Goal: Information Seeking & Learning: Learn about a topic

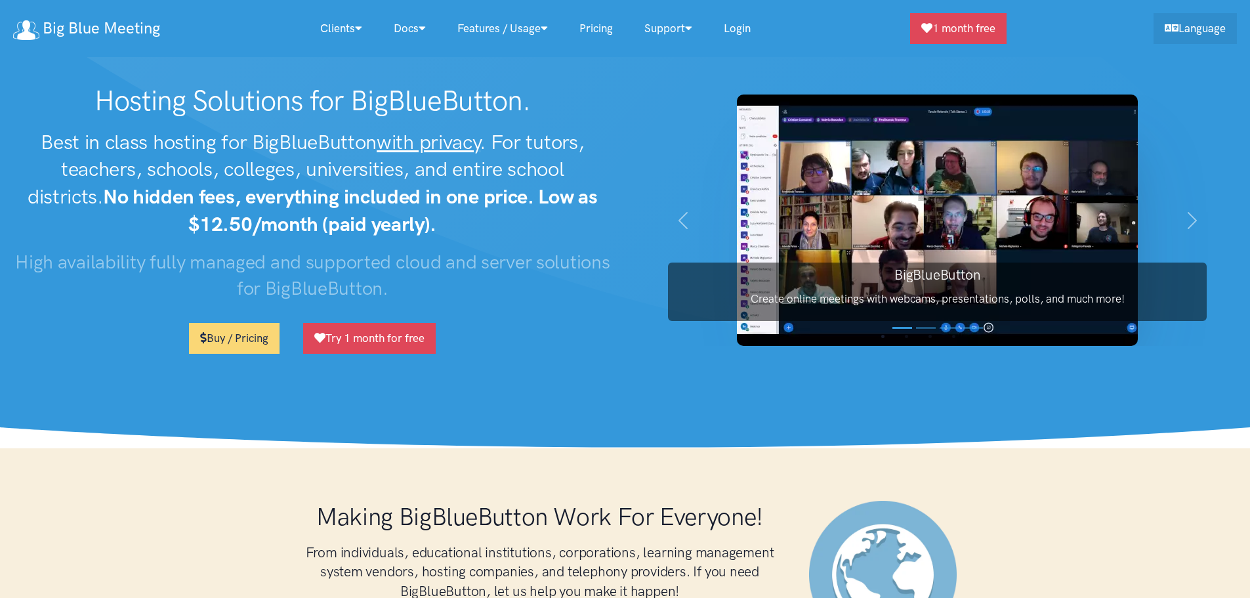
click at [780, 180] on img at bounding box center [937, 220] width 401 height 251
click at [1183, 217] on span "button" at bounding box center [1192, 220] width 21 height 21
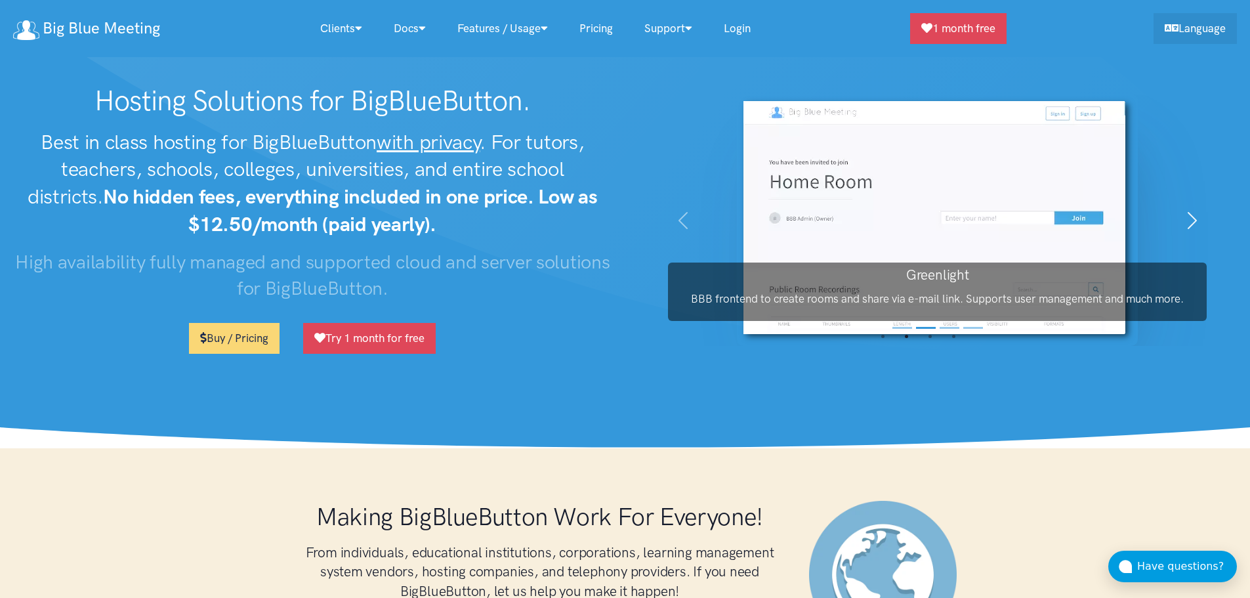
click at [1183, 217] on span "button" at bounding box center [1192, 220] width 21 height 21
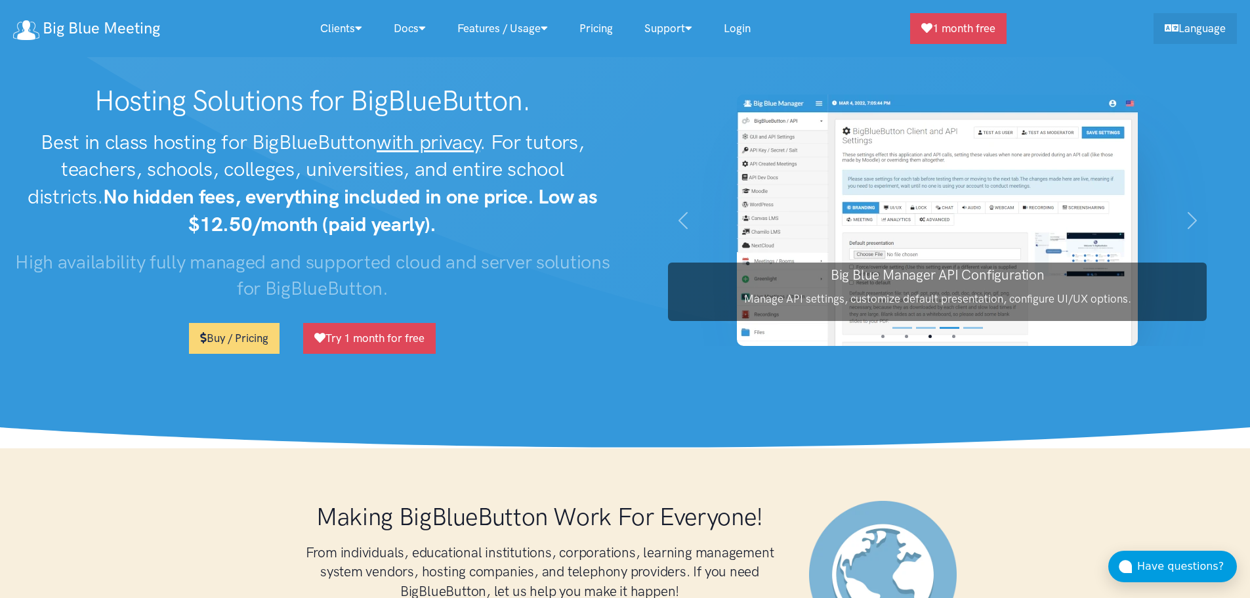
click at [966, 195] on img at bounding box center [937, 220] width 401 height 251
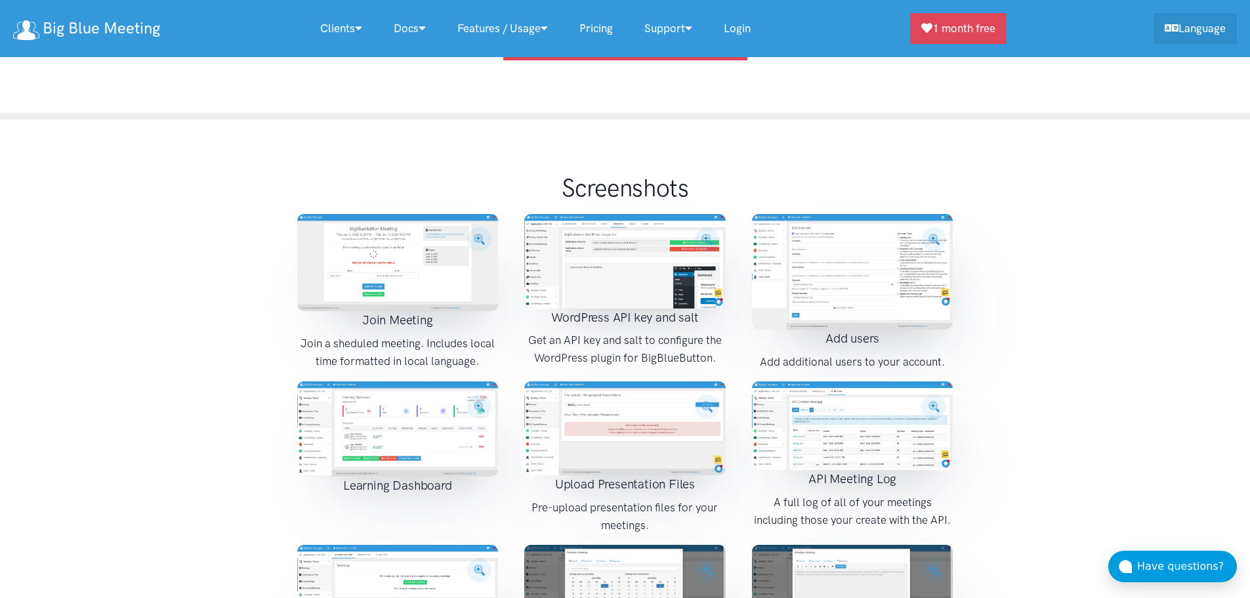
scroll to position [1510, 0]
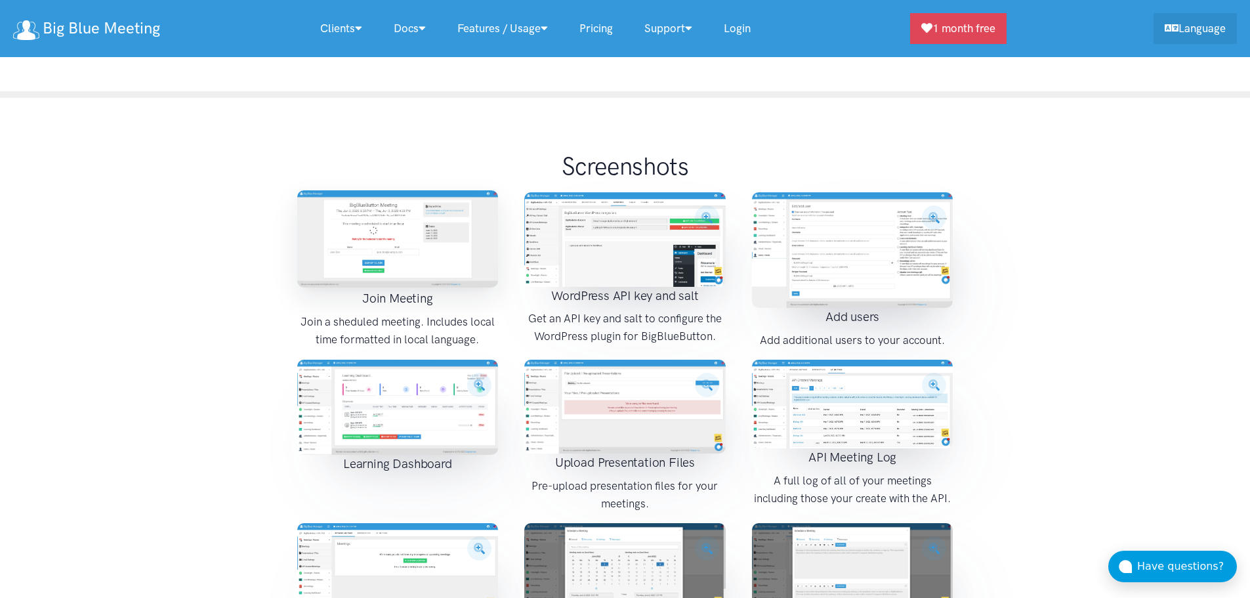
click at [412, 213] on img at bounding box center [398, 238] width 202 height 97
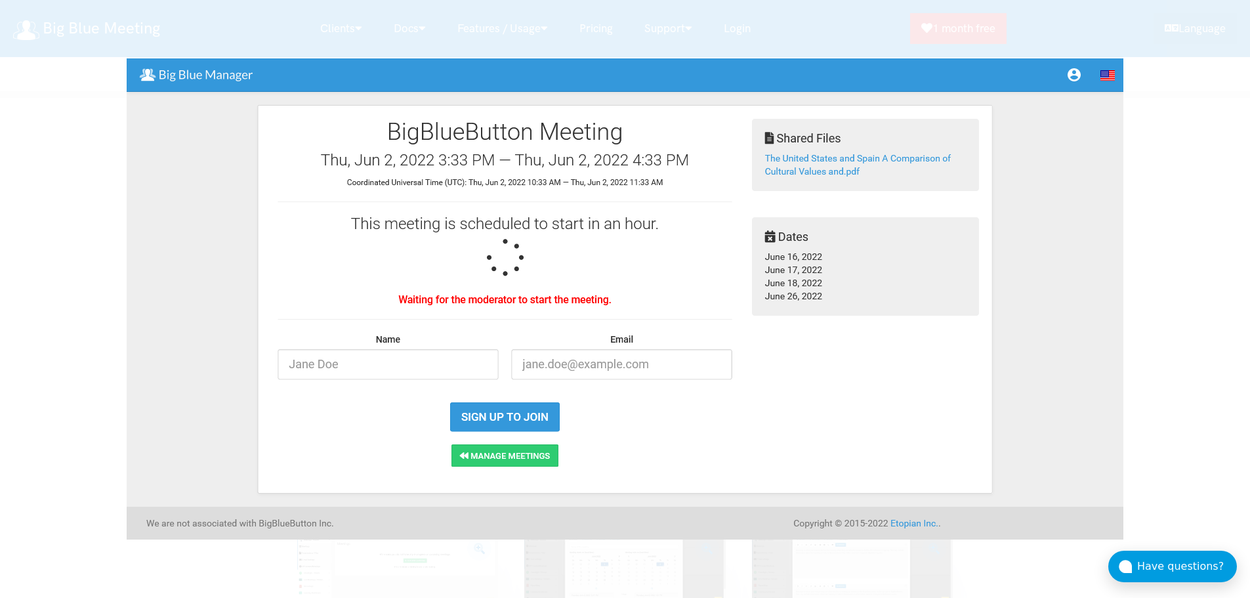
click at [1093, 320] on img at bounding box center [625, 298] width 997 height 481
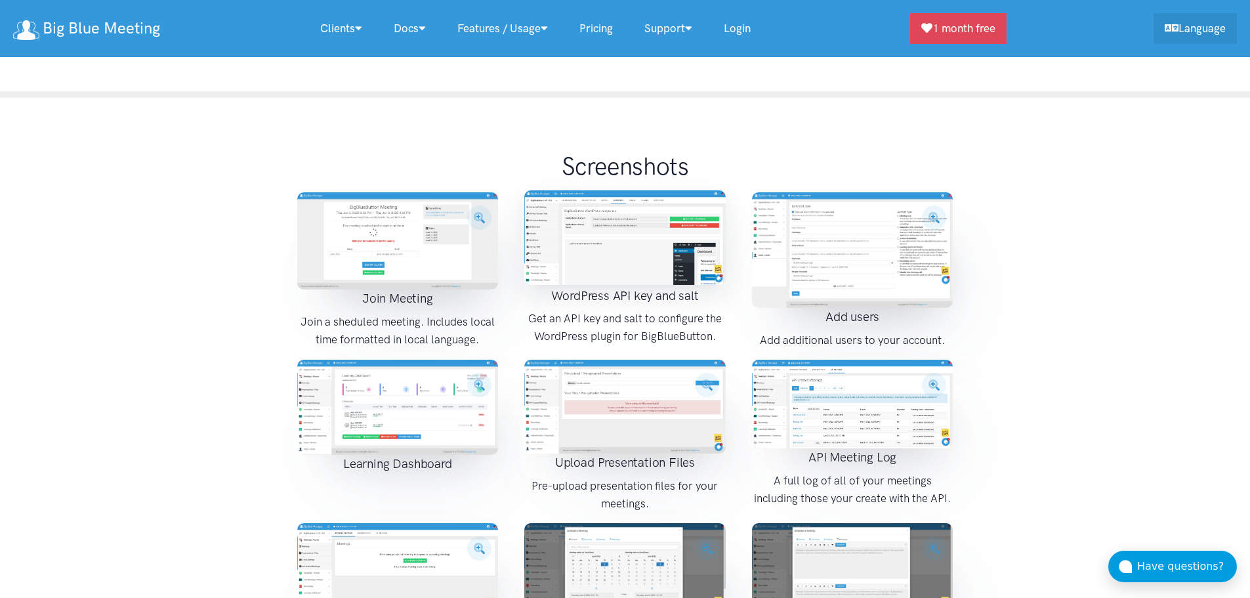
click at [658, 217] on img at bounding box center [625, 237] width 202 height 94
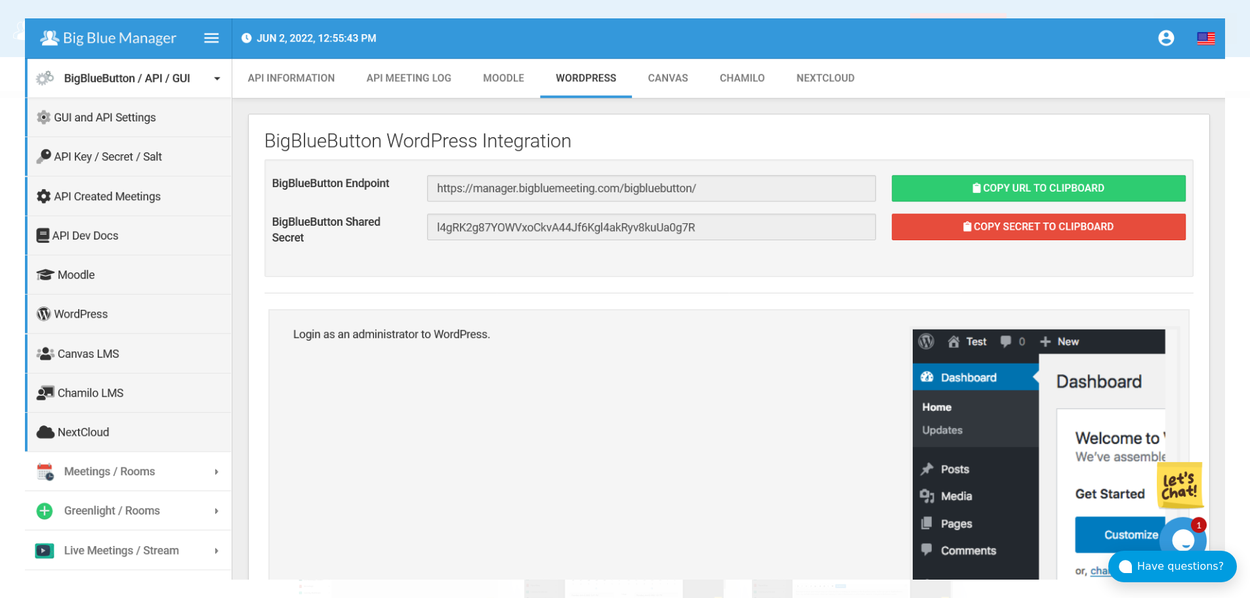
click at [1, 217] on div at bounding box center [625, 299] width 1250 height 598
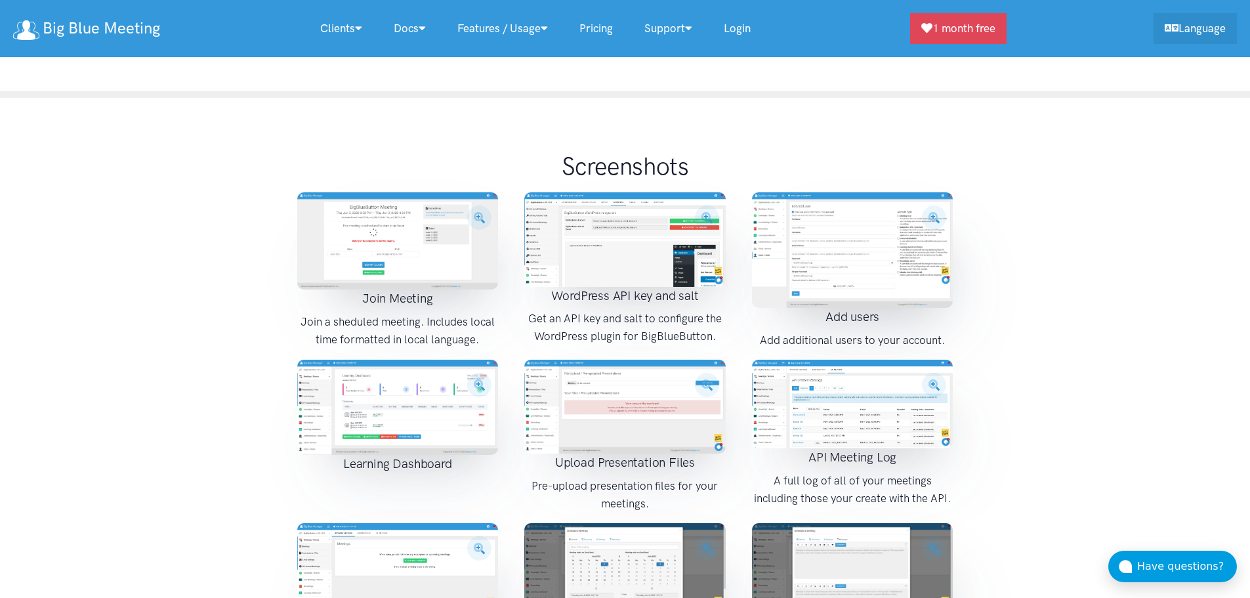
click at [598, 32] on link "Pricing" at bounding box center [596, 28] width 65 height 28
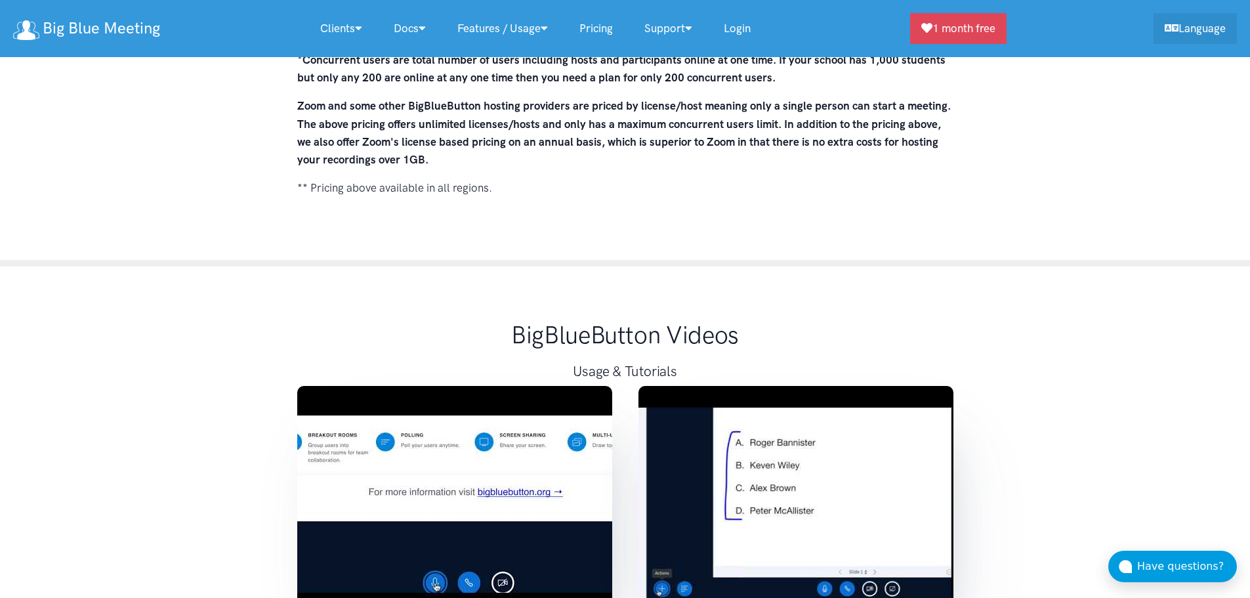
scroll to position [9542, 0]
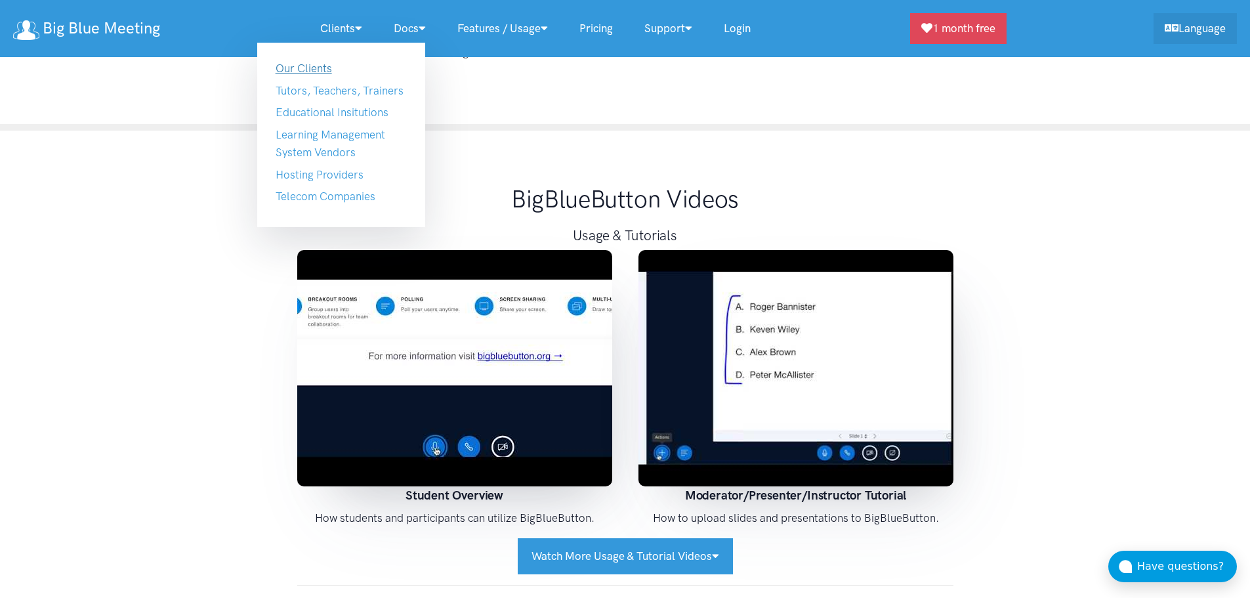
click at [306, 72] on link "Our Clients" at bounding box center [304, 68] width 56 height 13
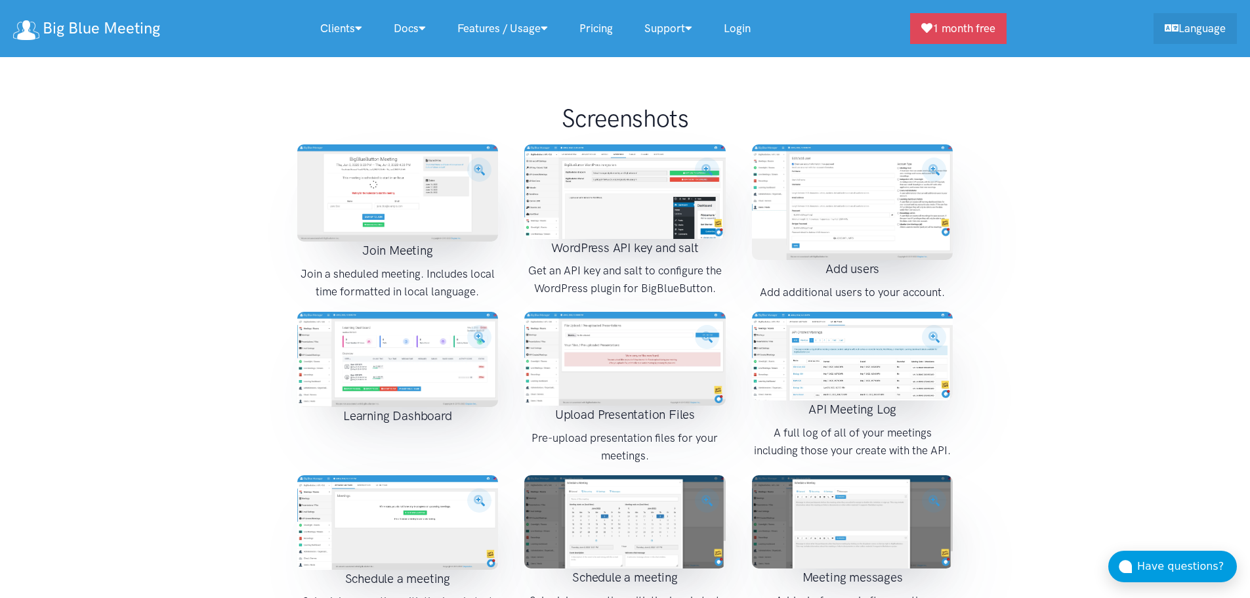
scroll to position [1615, 0]
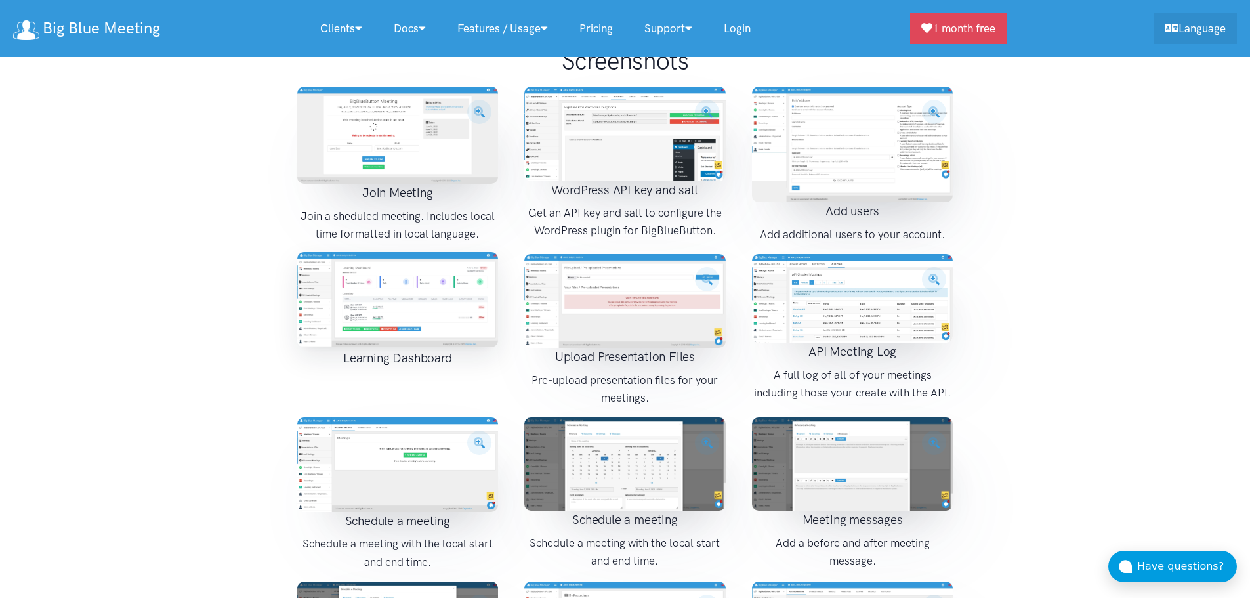
click at [450, 272] on img at bounding box center [398, 299] width 202 height 95
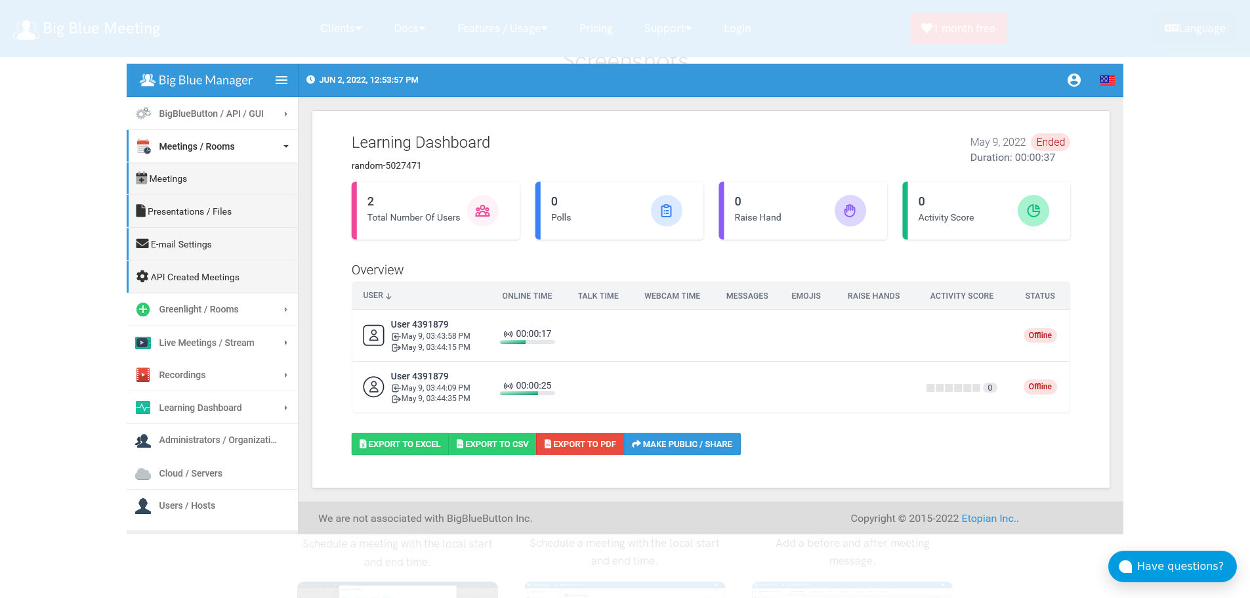
click at [1209, 269] on div at bounding box center [625, 299] width 1250 height 598
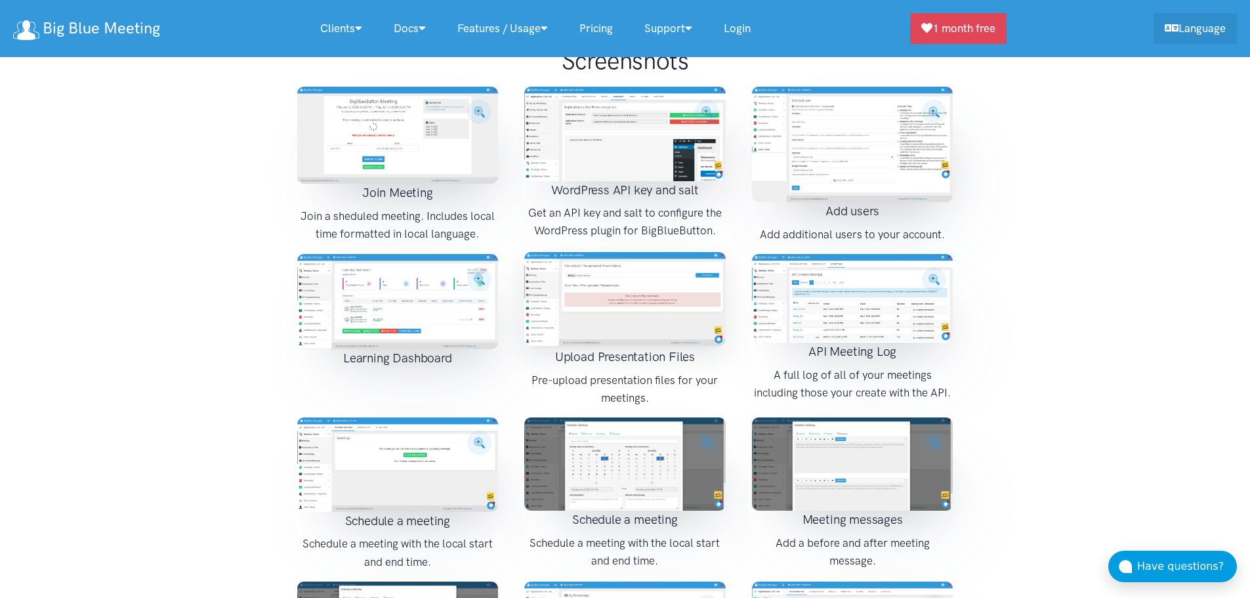
click at [636, 273] on img at bounding box center [625, 299] width 202 height 95
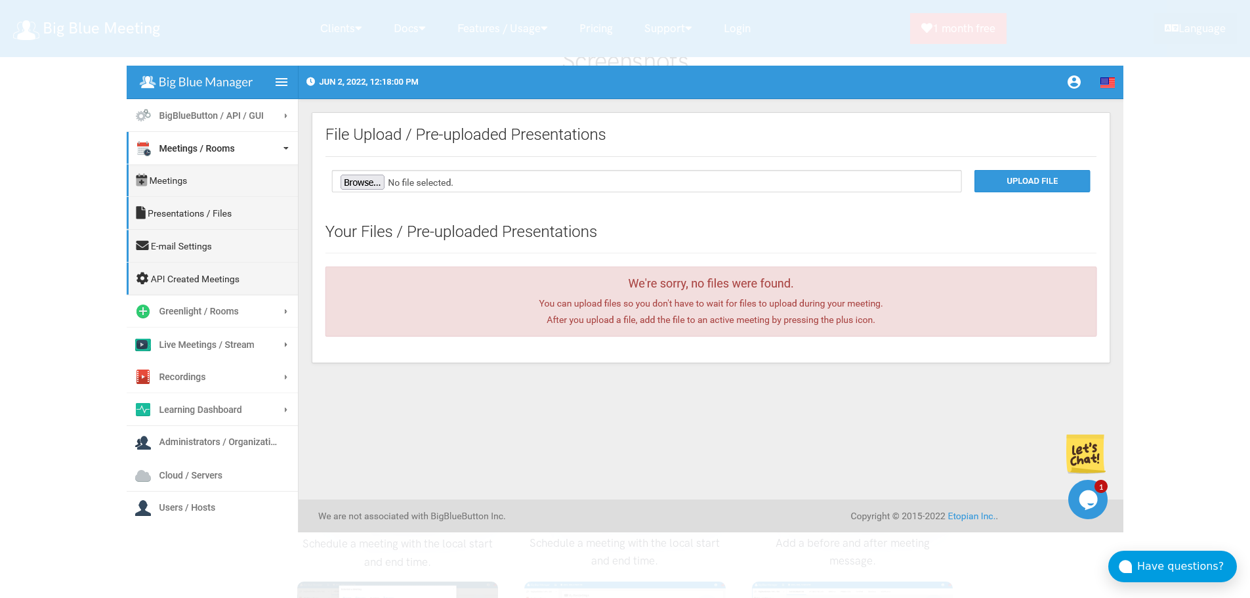
click at [64, 245] on div at bounding box center [625, 299] width 1250 height 598
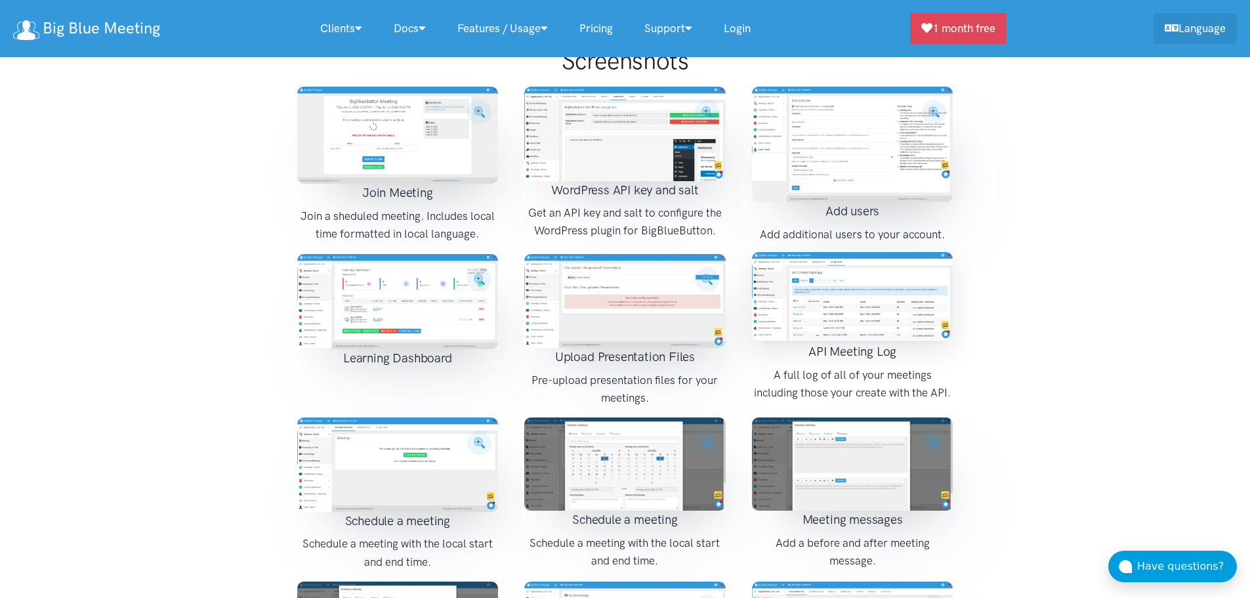
click at [829, 260] on img at bounding box center [853, 296] width 202 height 89
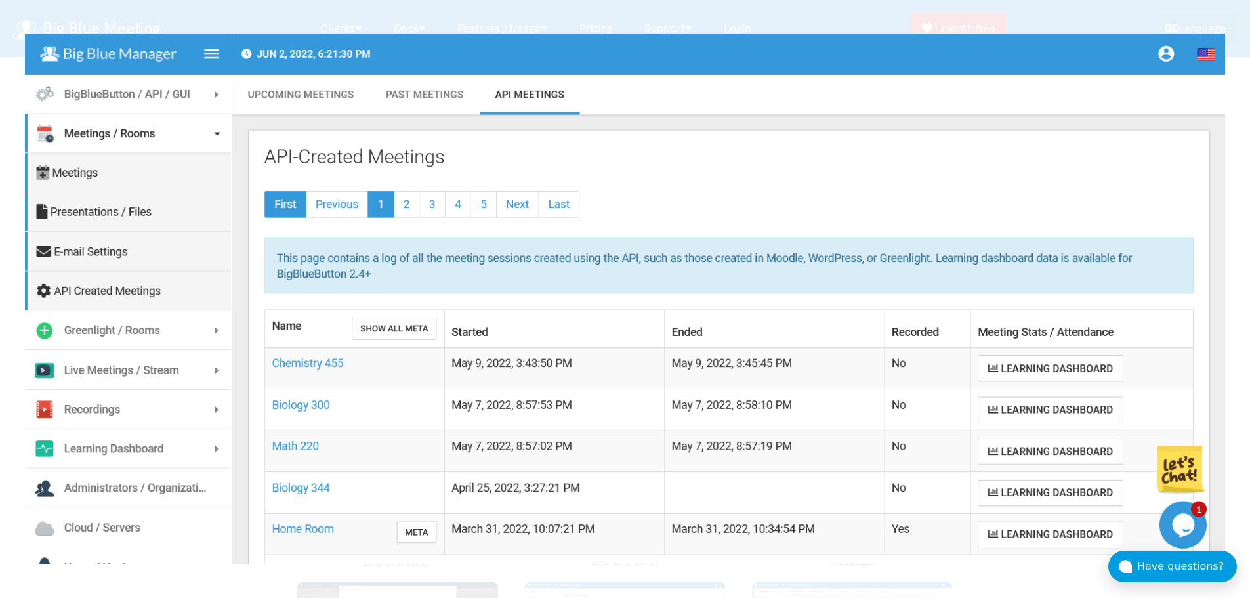
click at [936, 14] on div at bounding box center [625, 299] width 1250 height 598
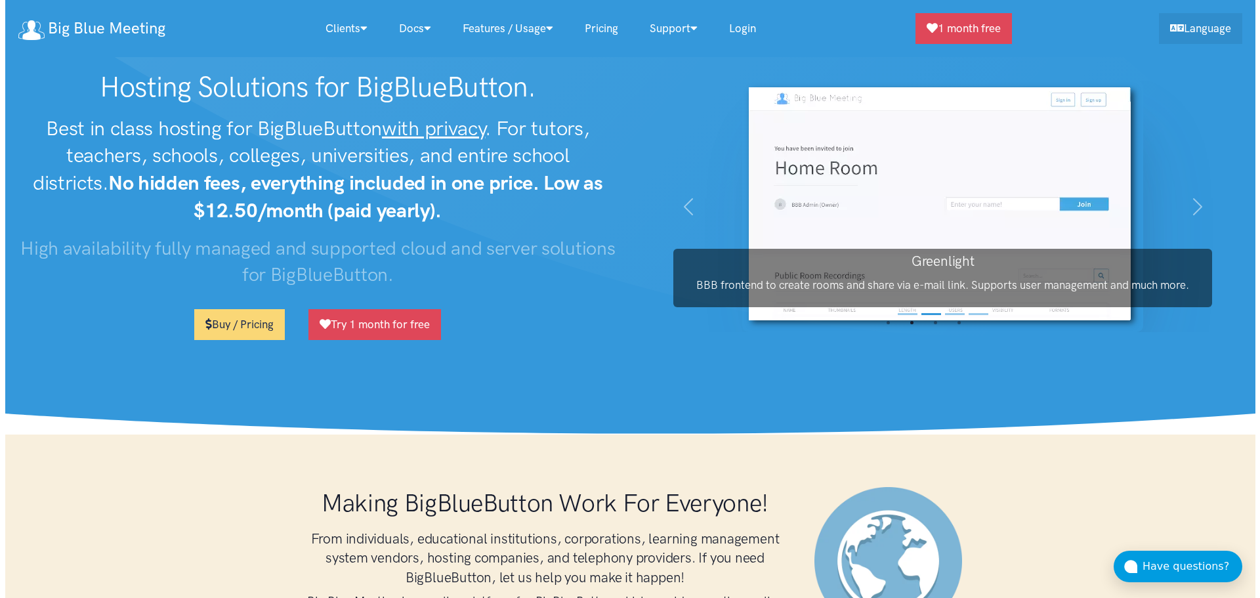
scroll to position [0, 0]
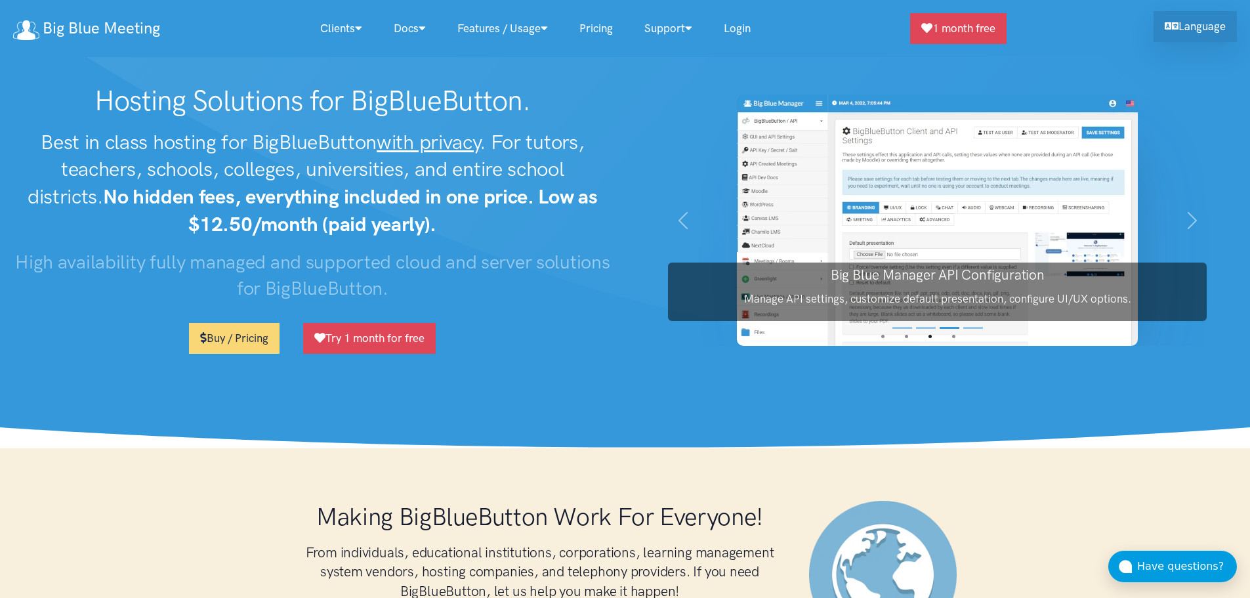
click at [1170, 28] on icon at bounding box center [1172, 25] width 14 height 11
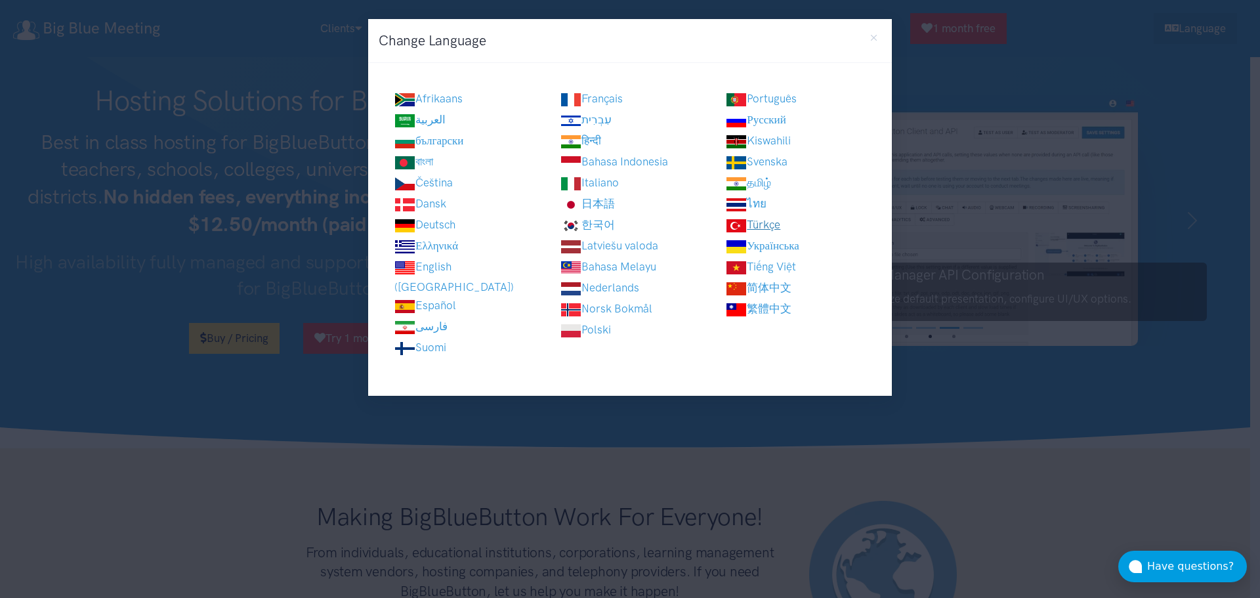
click at [772, 221] on link "Türkçe" at bounding box center [753, 224] width 54 height 13
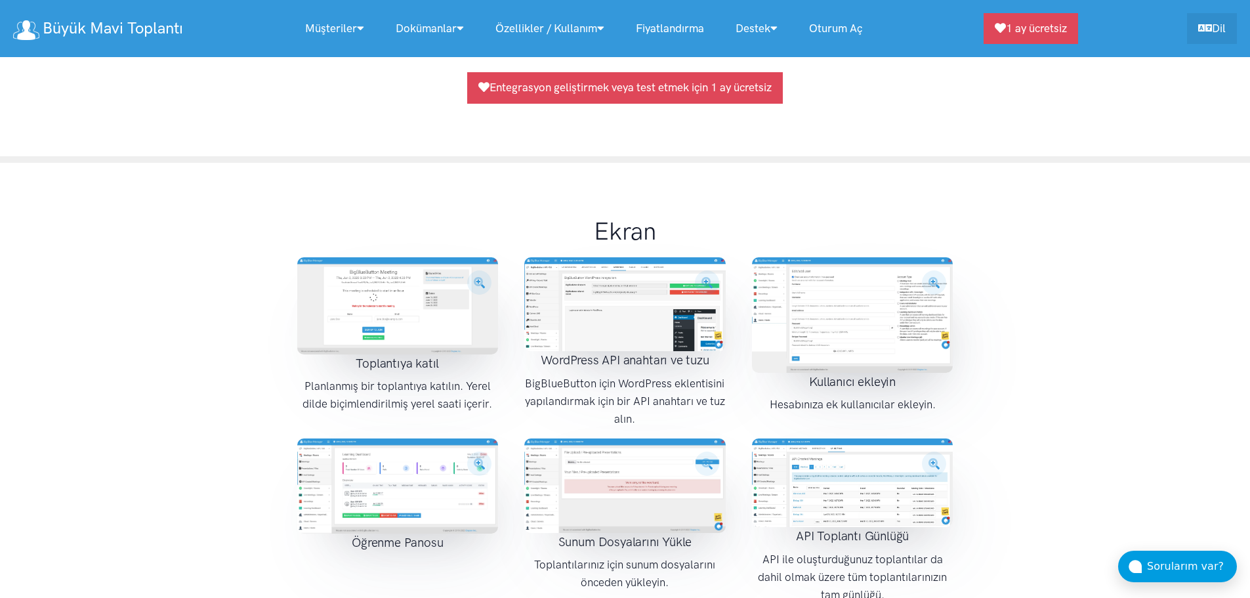
scroll to position [1444, 0]
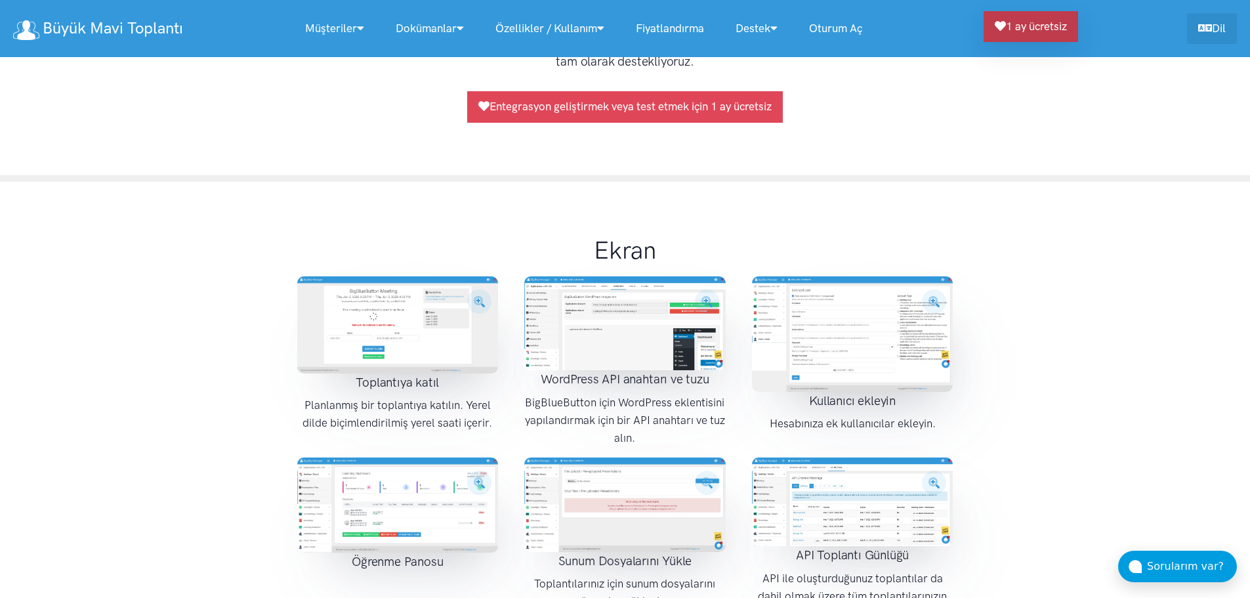
click at [1046, 44] on div "Müşteriler Müşterilerimiz Eğitmenler, Öğretmenler, Eğitmenler Eğitim Kurumları …" at bounding box center [710, 28] width 1054 height 31
click at [1045, 22] on link "1 ay ücretsiz" at bounding box center [1031, 26] width 95 height 31
